Goal: Navigation & Orientation: Find specific page/section

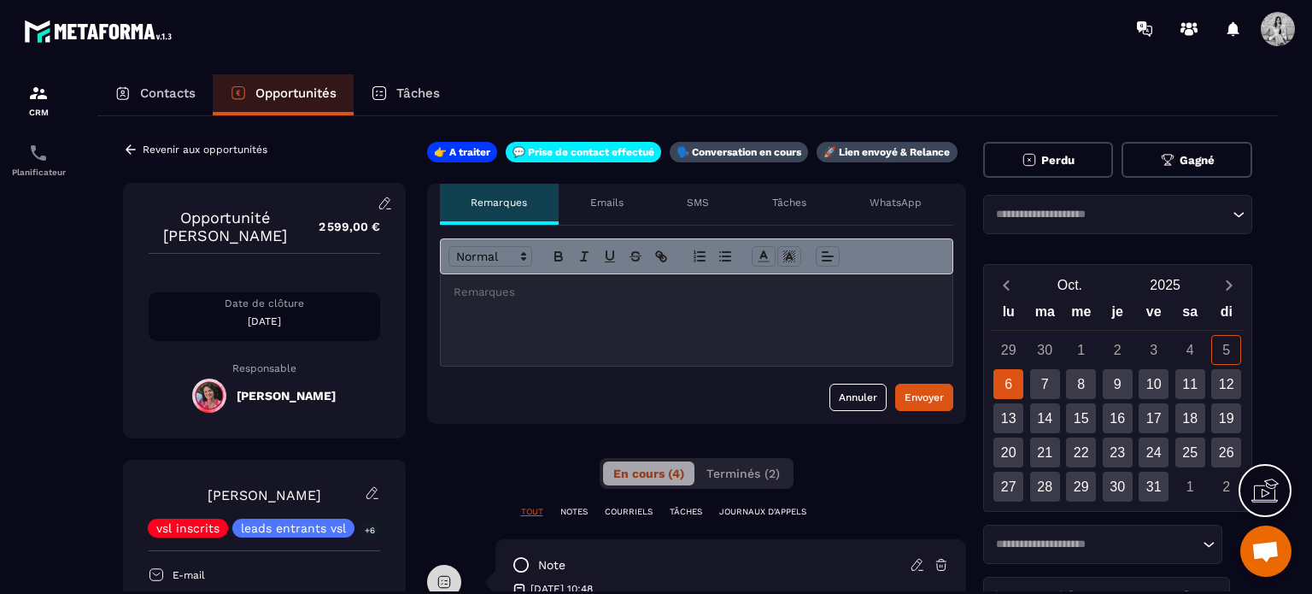
click at [604, 197] on p "Emails" at bounding box center [606, 203] width 33 height 14
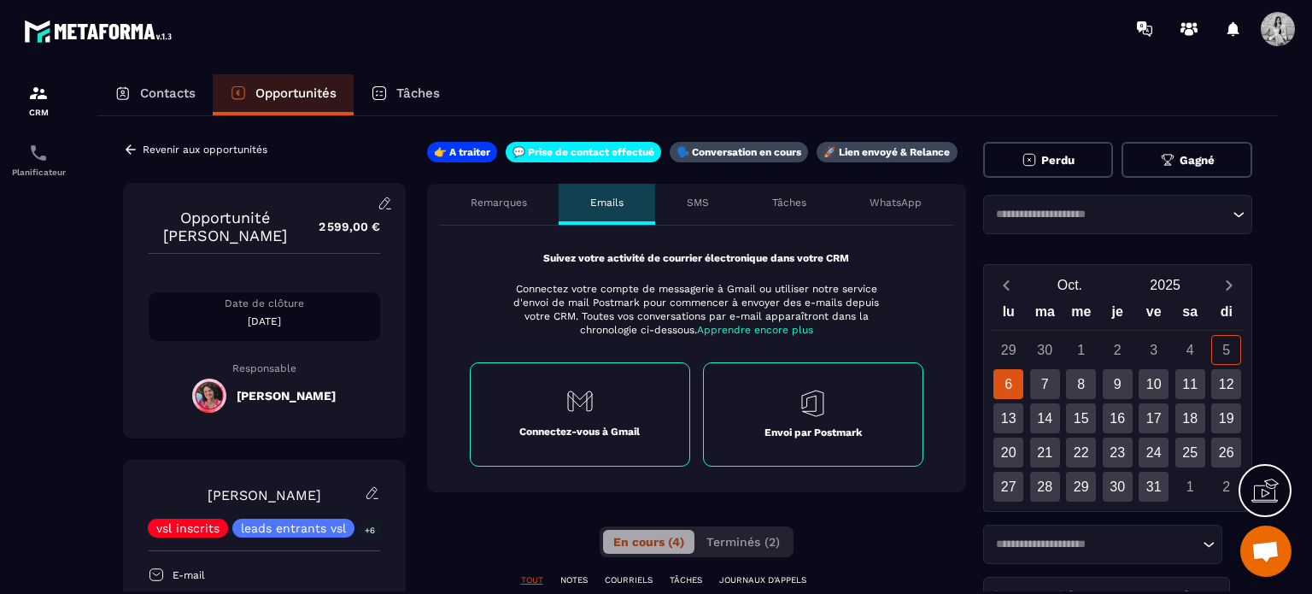
click at [711, 198] on div "SMS" at bounding box center [697, 204] width 85 height 41
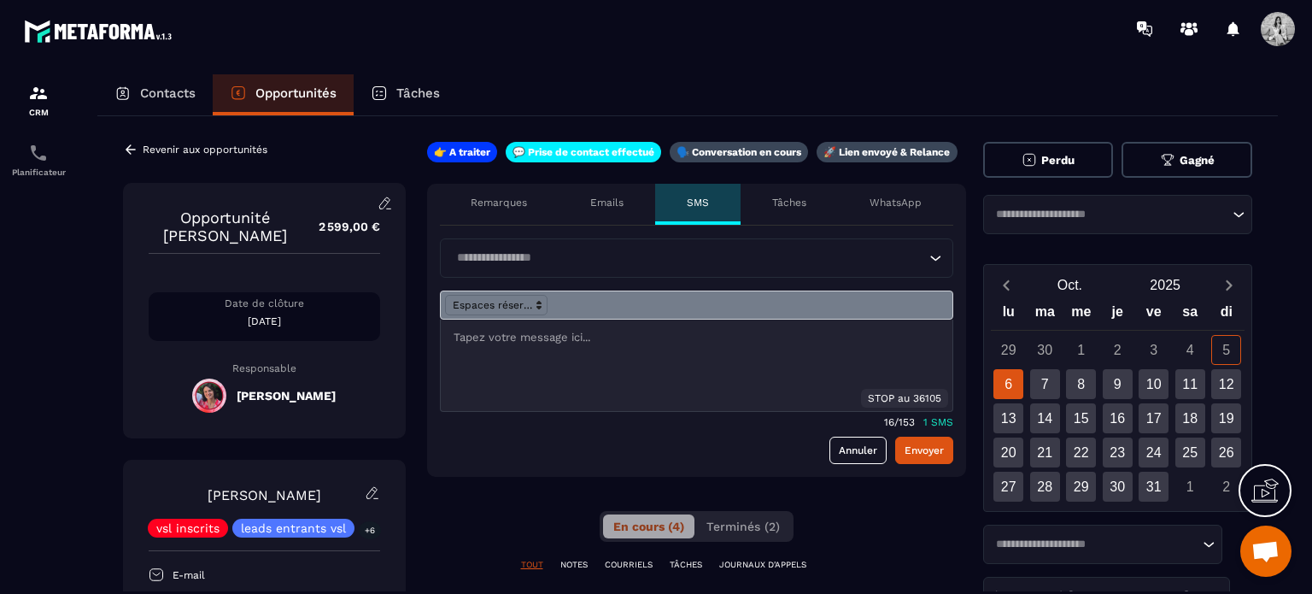
click at [792, 201] on p "Tâches" at bounding box center [789, 203] width 34 height 14
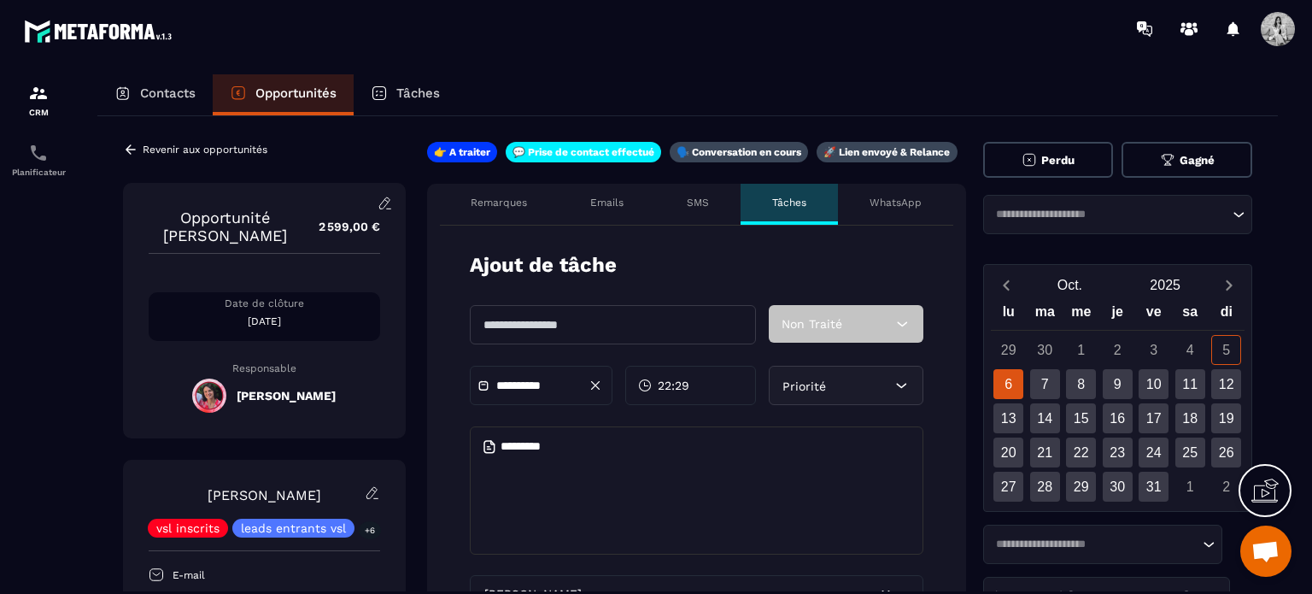
click at [861, 208] on div "WhatsApp" at bounding box center [895, 204] width 115 height 41
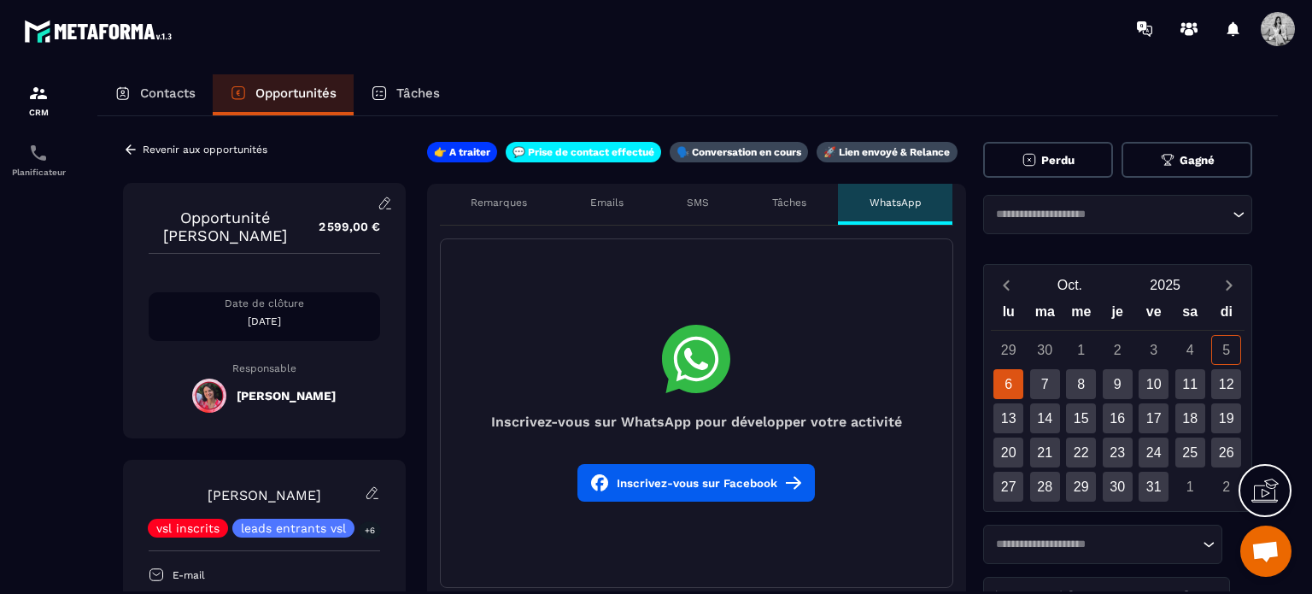
click at [512, 206] on p "Remarques" at bounding box center [499, 203] width 56 height 14
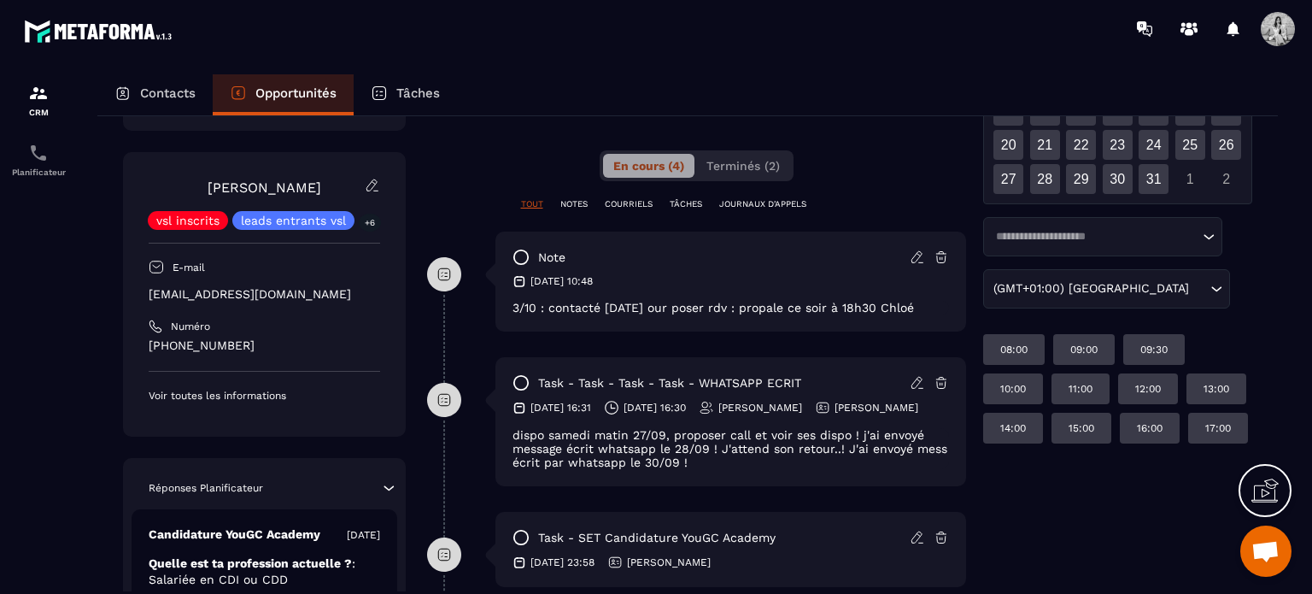
scroll to position [273, 0]
